Goal: Check status: Check status

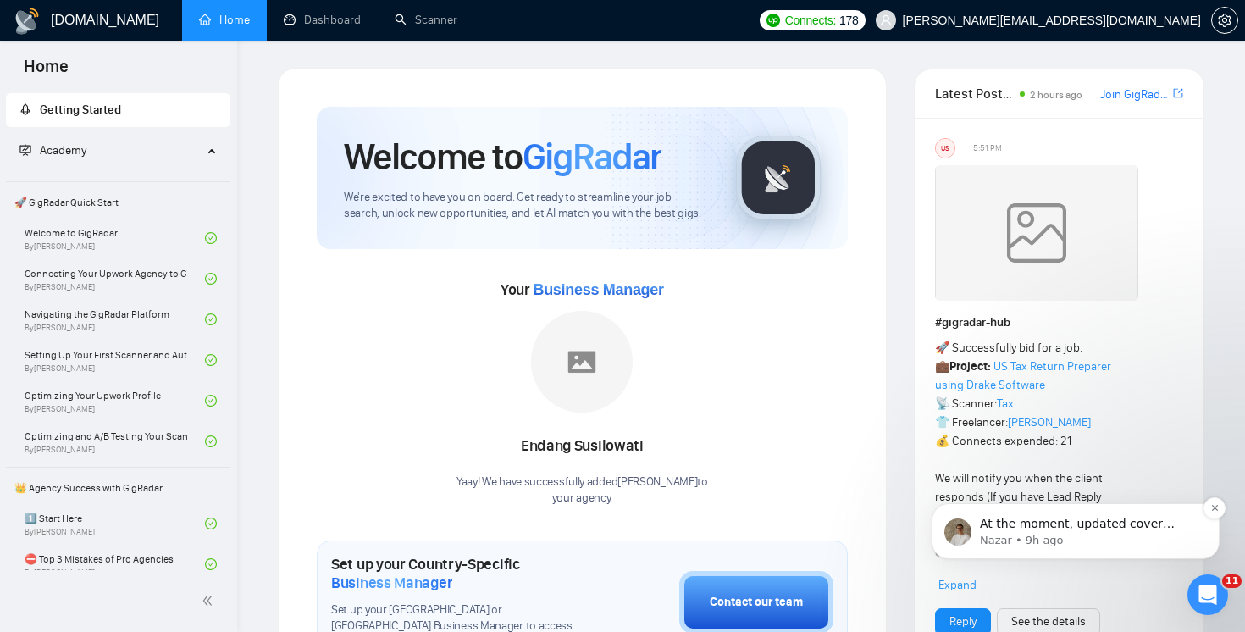
click at [1155, 531] on p "At the moment, updated cover letter prompts aren’t automatically pushed to ever…" at bounding box center [1089, 524] width 219 height 17
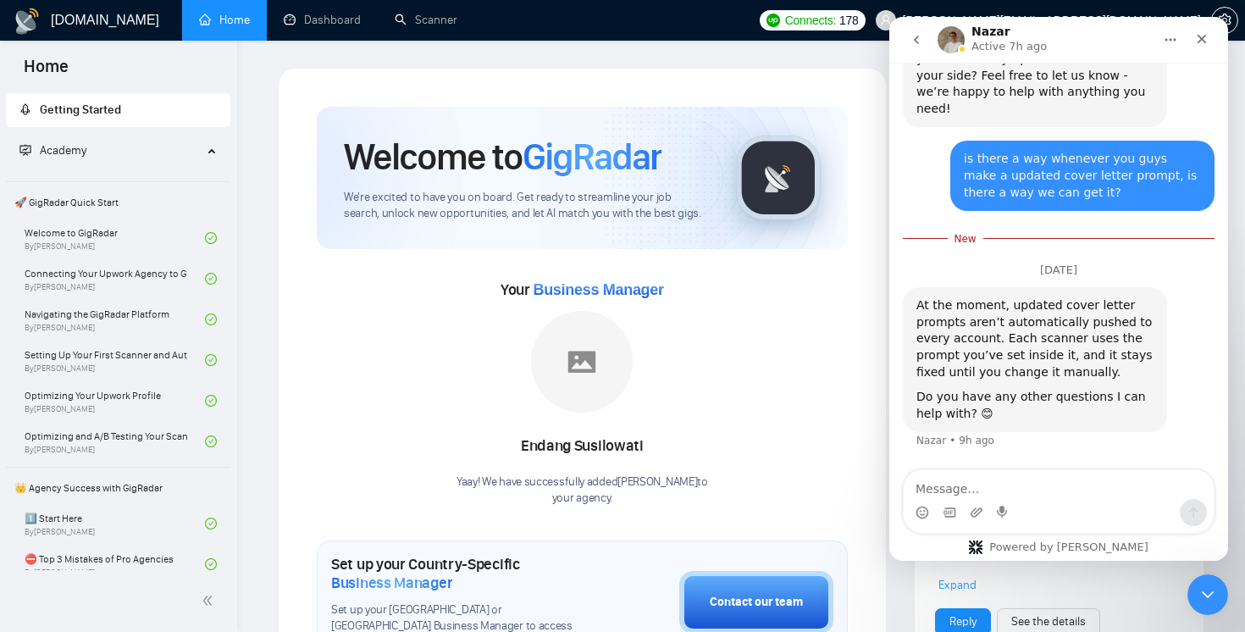
scroll to position [2934, 0]
click at [1203, 46] on div "Close" at bounding box center [1202, 39] width 30 height 30
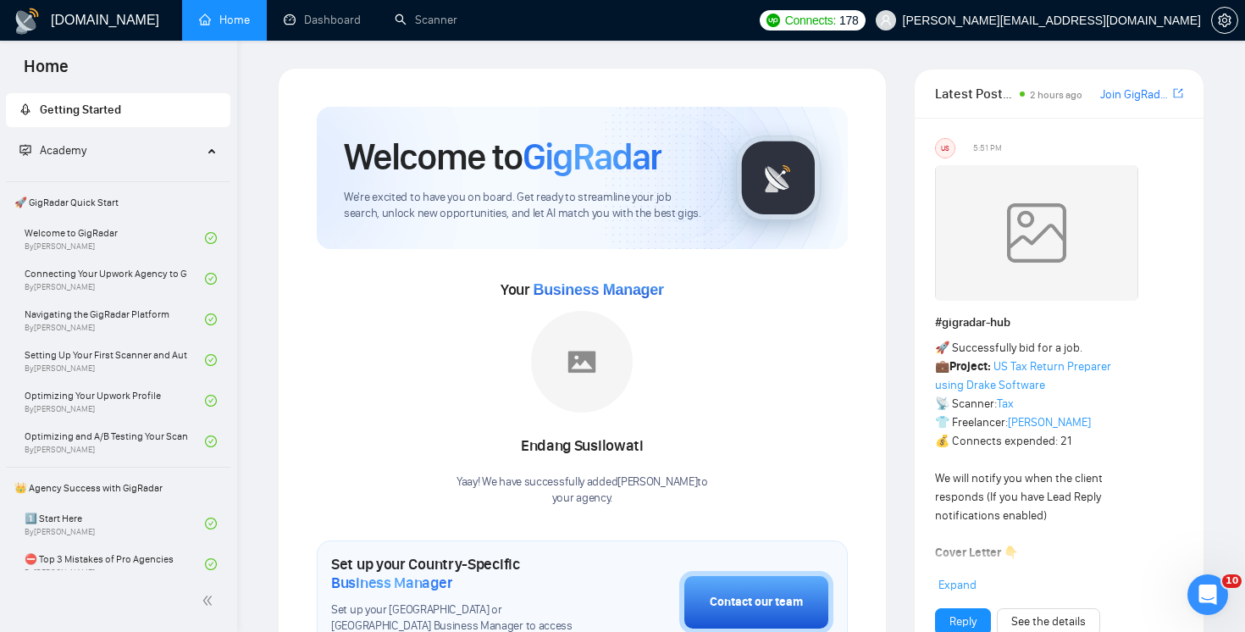
scroll to position [2895, 0]
click at [332, 26] on link "Dashboard" at bounding box center [322, 20] width 77 height 14
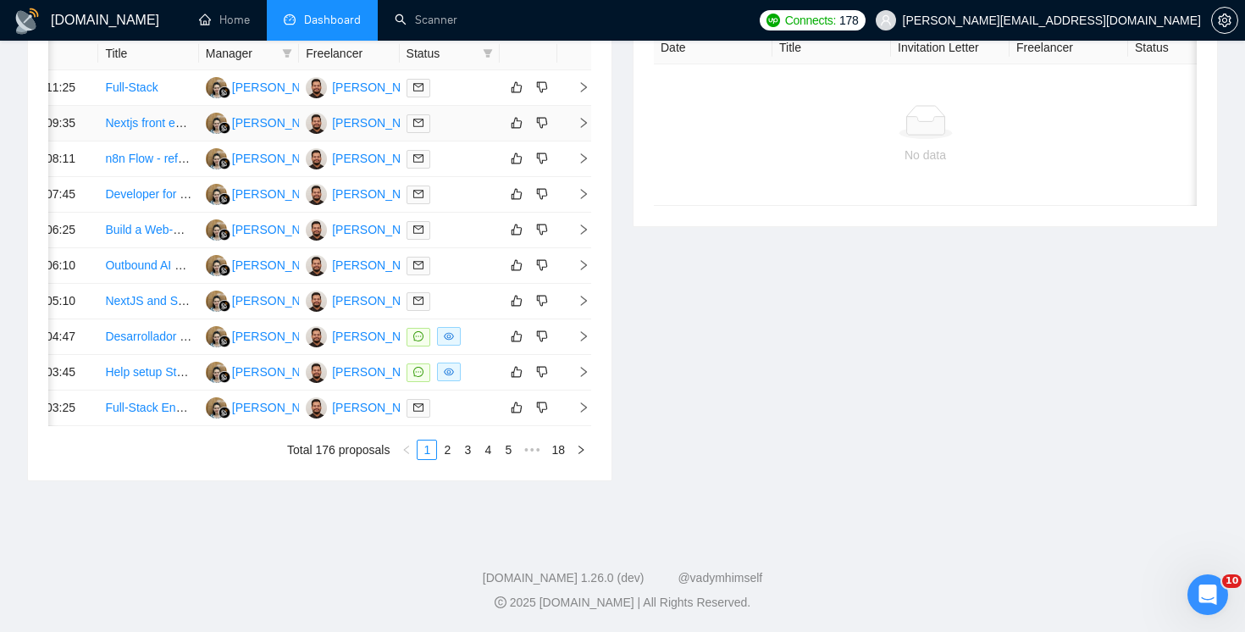
scroll to position [914, 0]
click at [582, 319] on td at bounding box center [574, 337] width 34 height 36
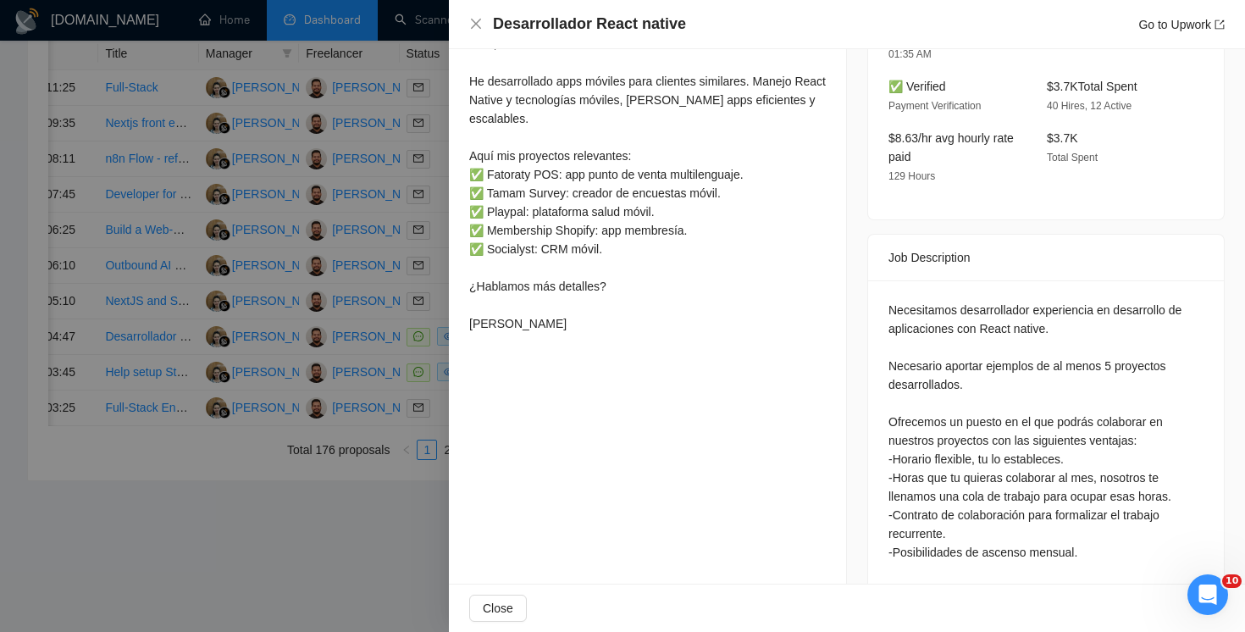
scroll to position [468, 0]
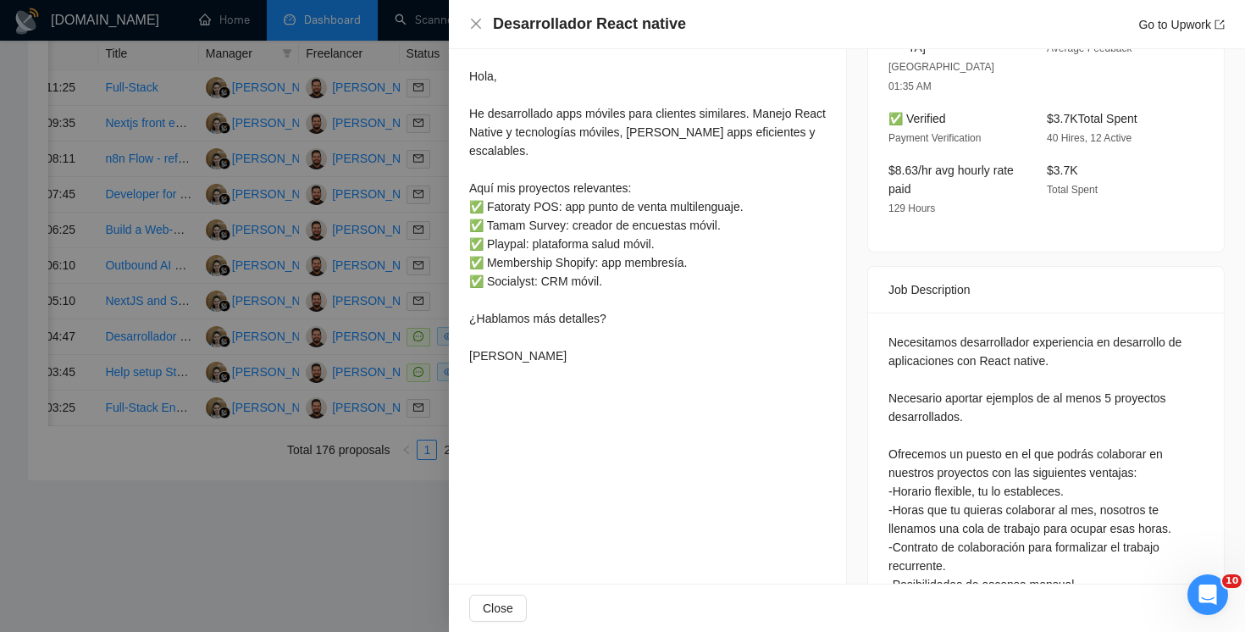
click at [399, 533] on div at bounding box center [622, 316] width 1245 height 632
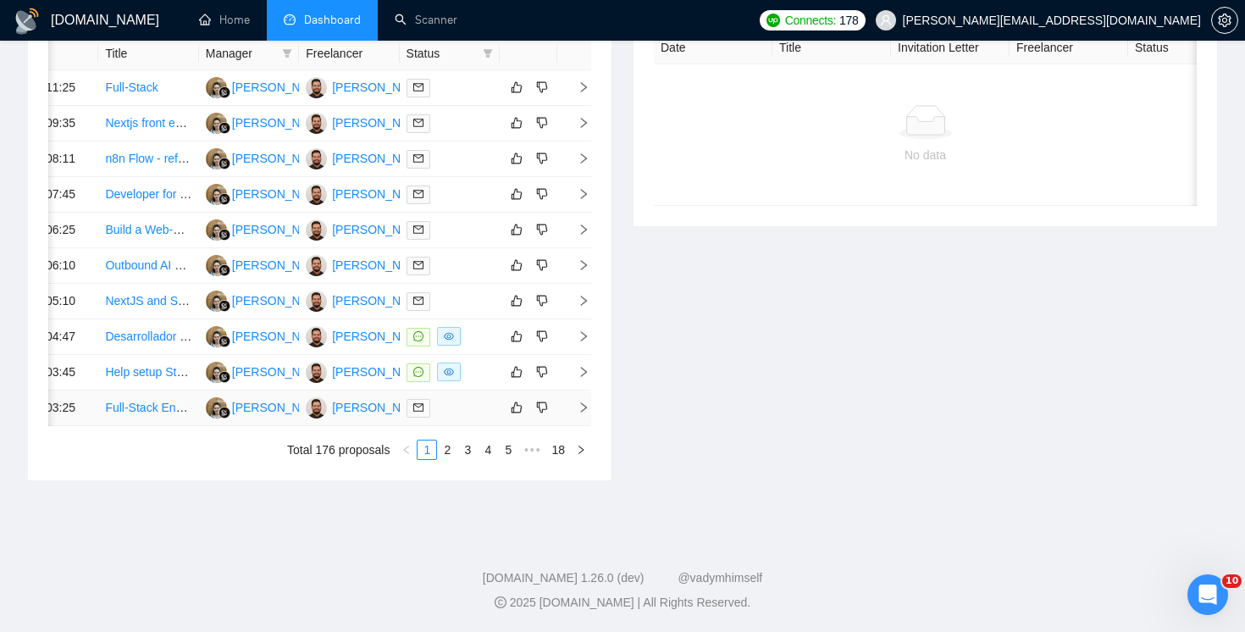
click at [581, 402] on icon "right" at bounding box center [584, 408] width 12 height 12
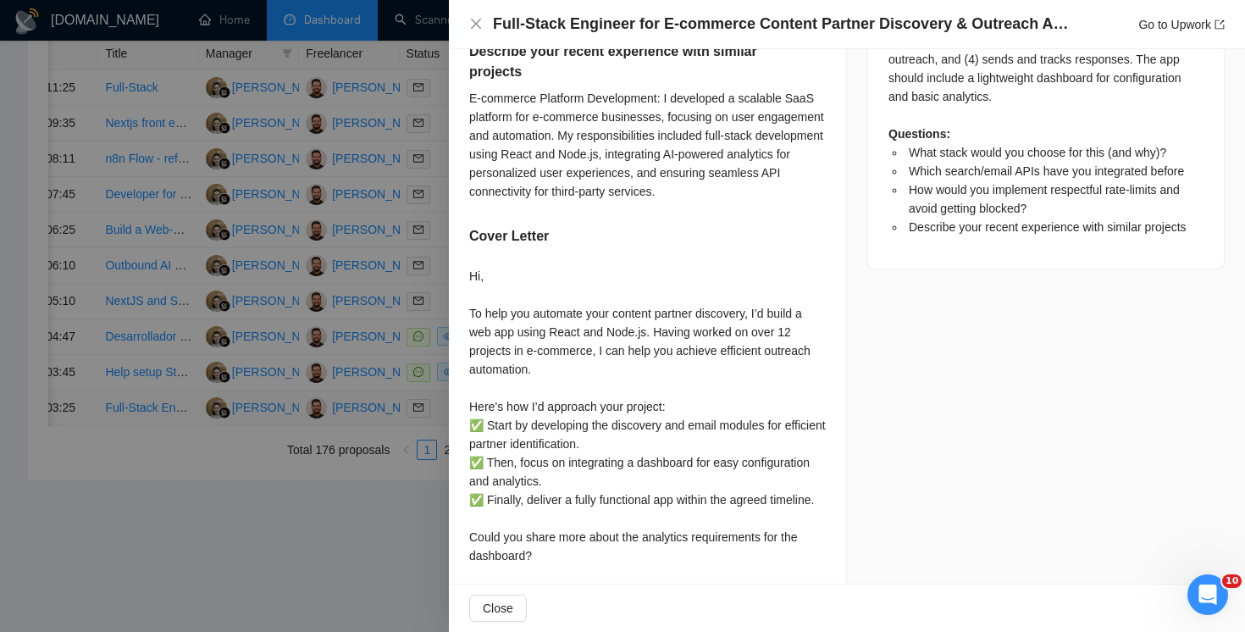
scroll to position [1030, 0]
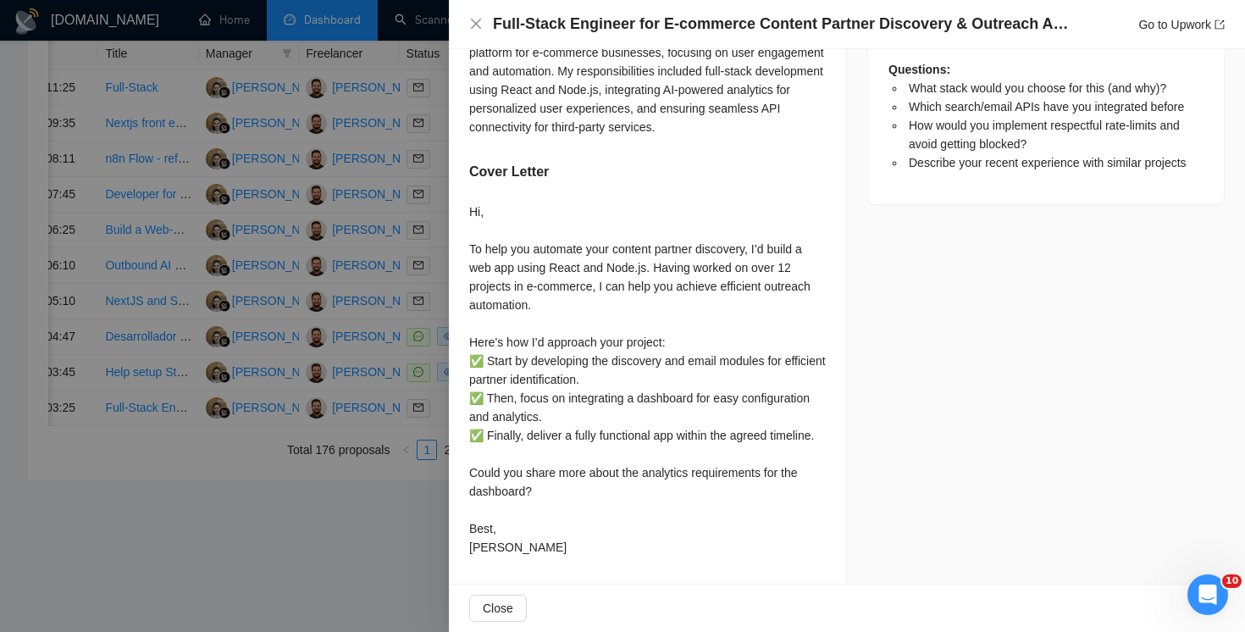
click at [372, 572] on div at bounding box center [622, 316] width 1245 height 632
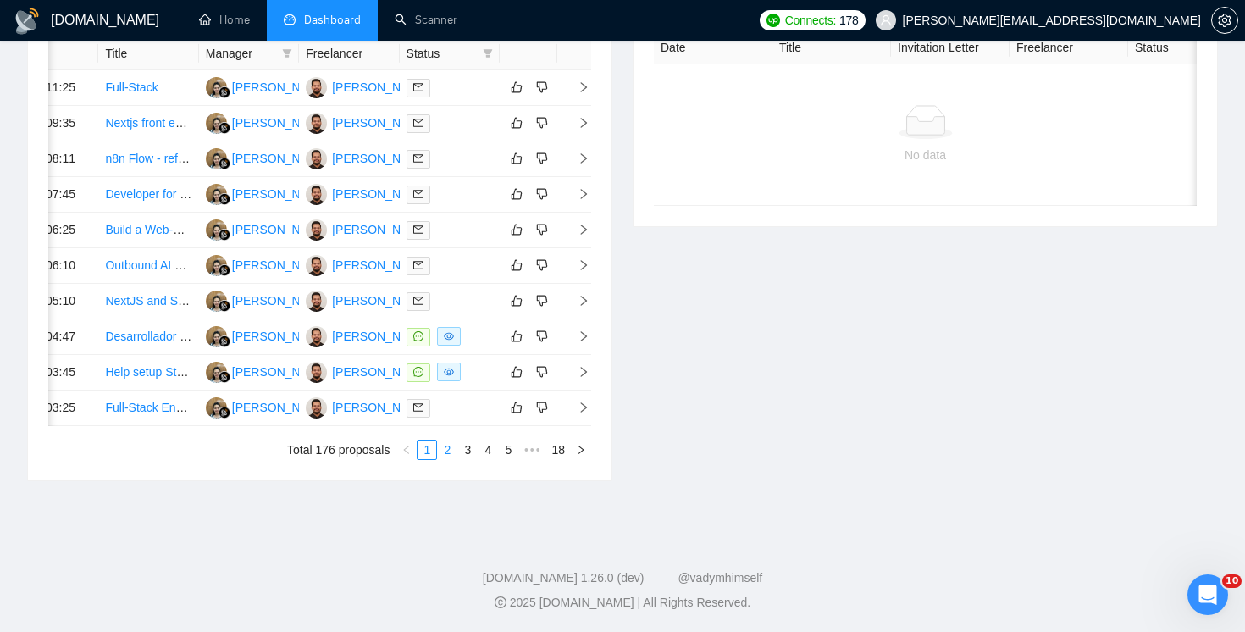
click at [450, 448] on link "2" at bounding box center [447, 450] width 19 height 19
click at [422, 447] on link "1" at bounding box center [427, 450] width 19 height 19
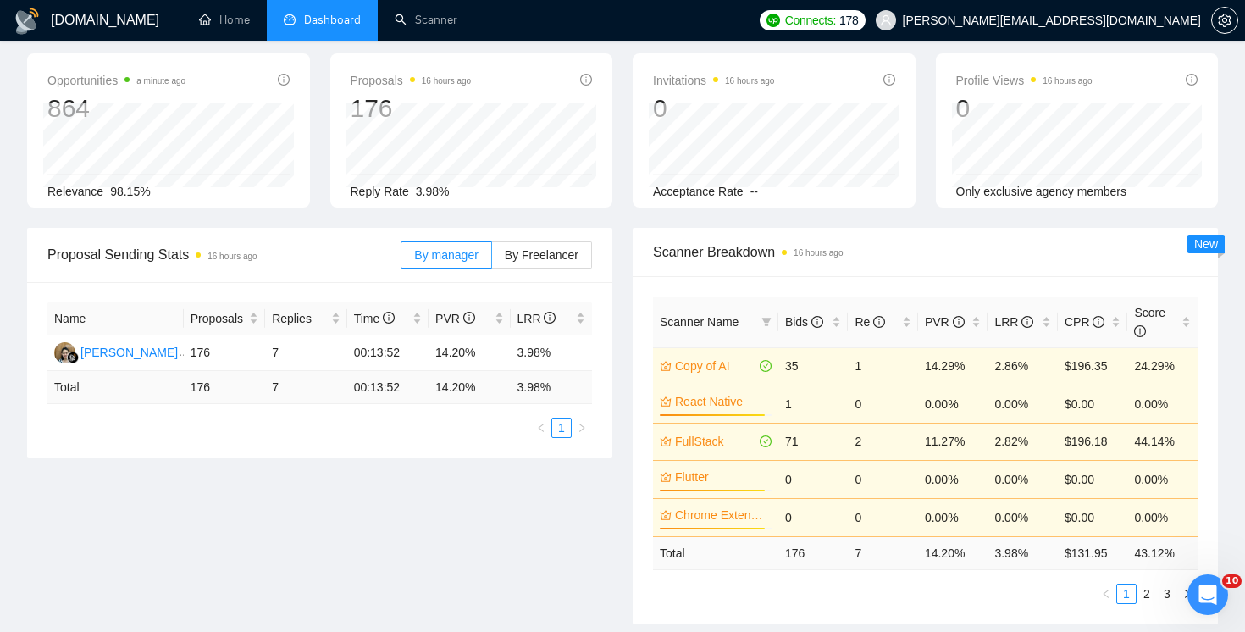
scroll to position [0, 0]
